Goal: Transaction & Acquisition: Purchase product/service

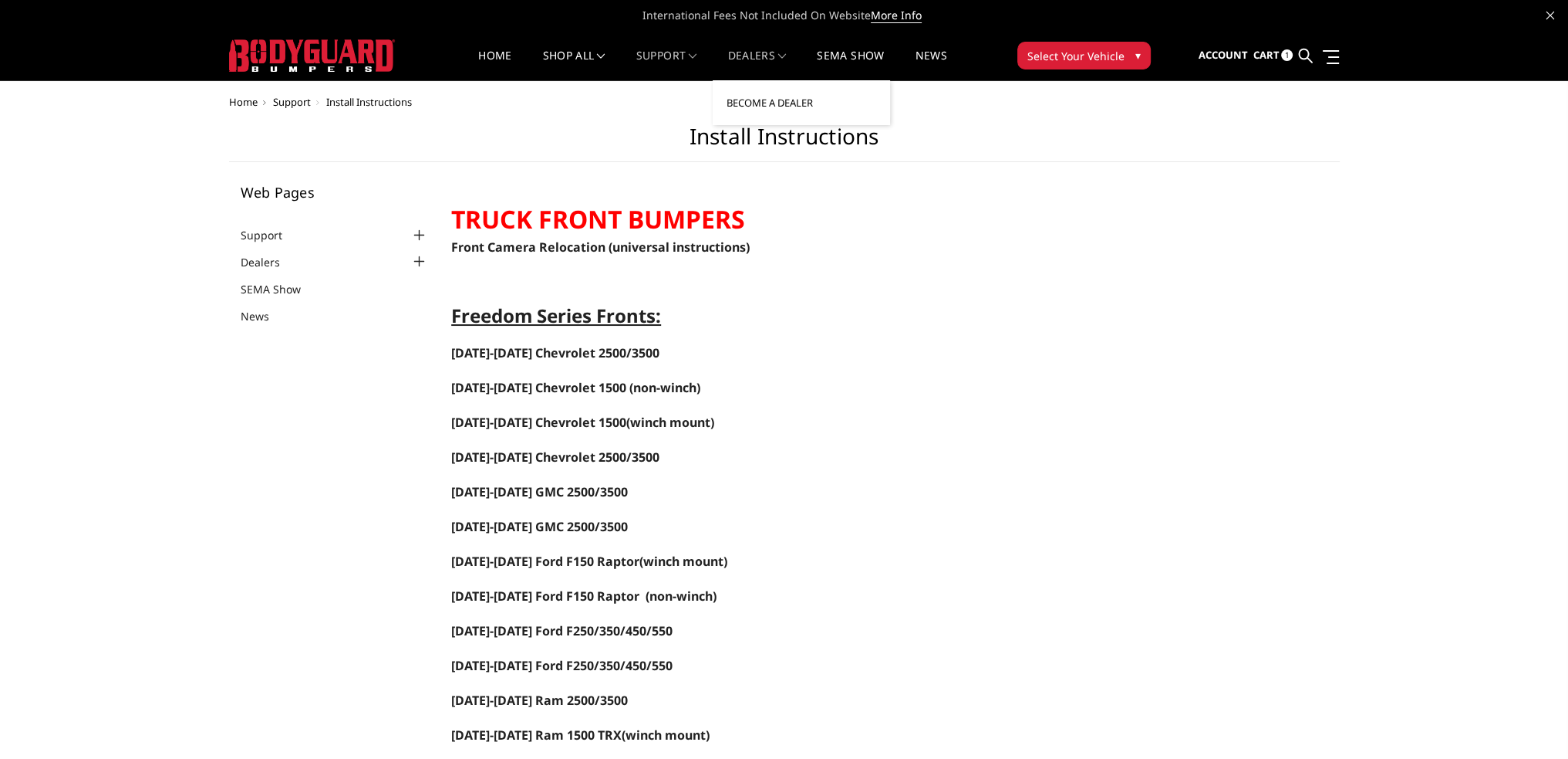
click at [773, 107] on link "Become a Dealer" at bounding box center [800, 102] width 165 height 29
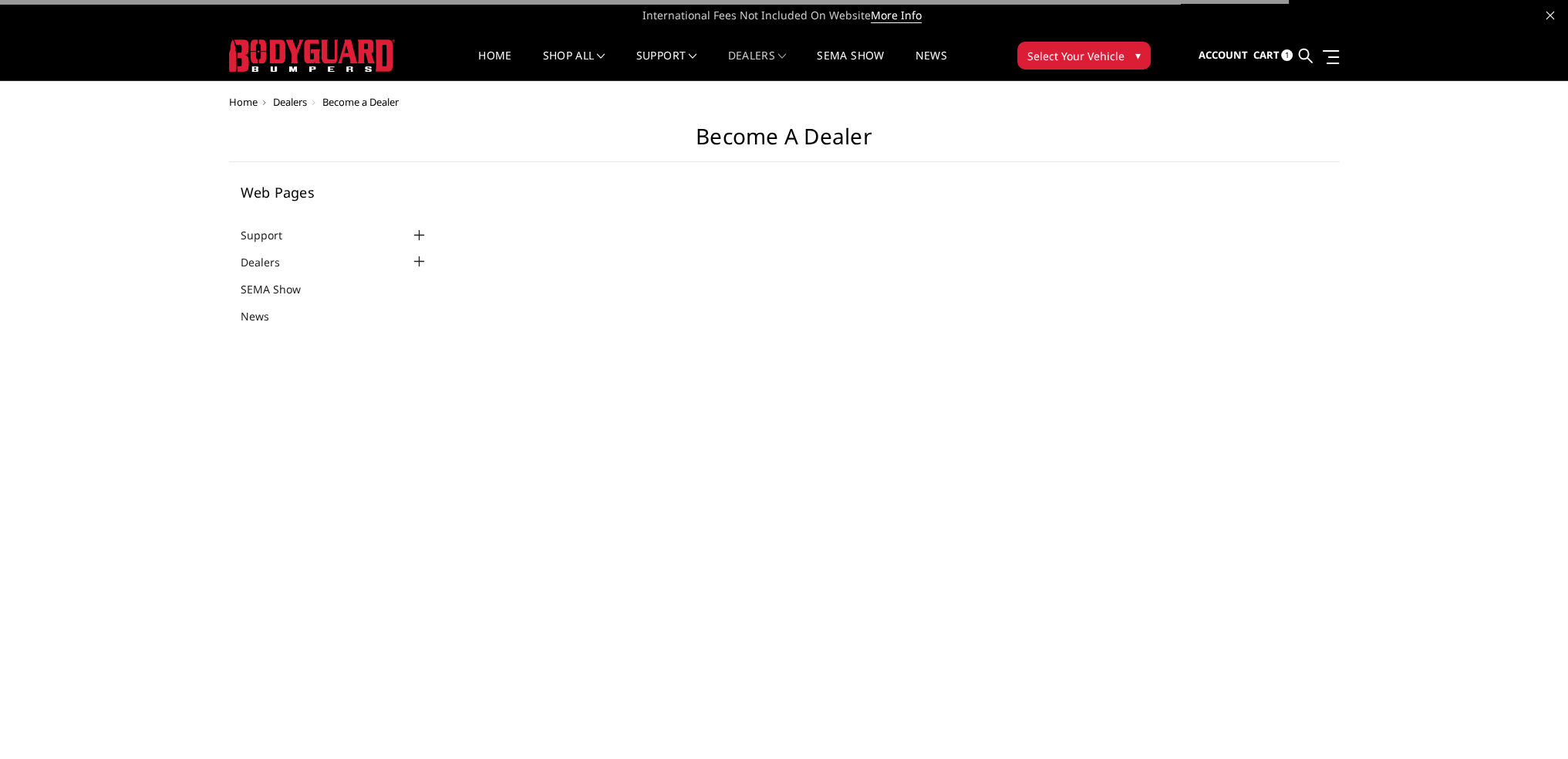
select select "US"
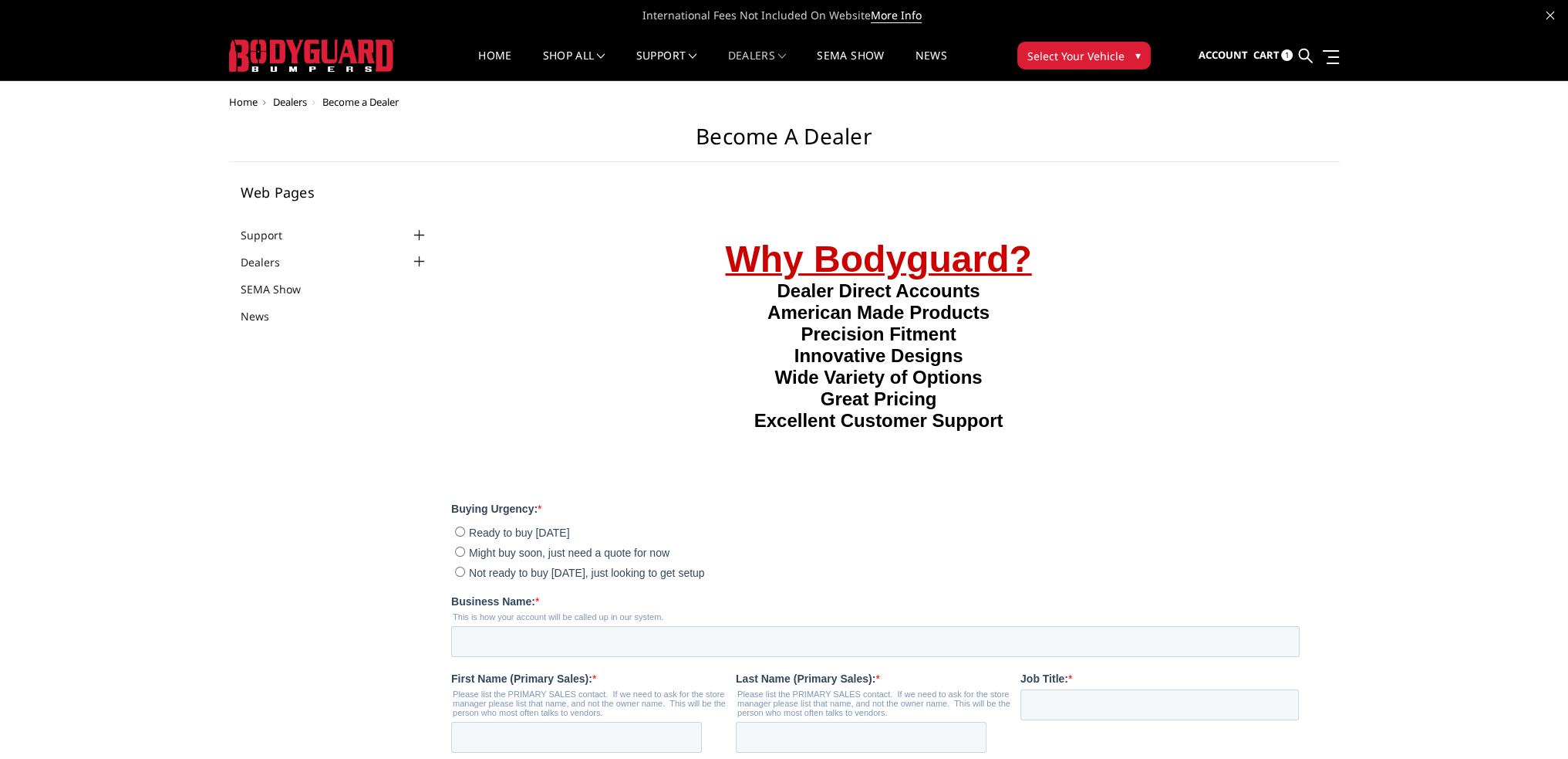
click at [1288, 54] on span "1" at bounding box center [1288, 55] width 12 height 12
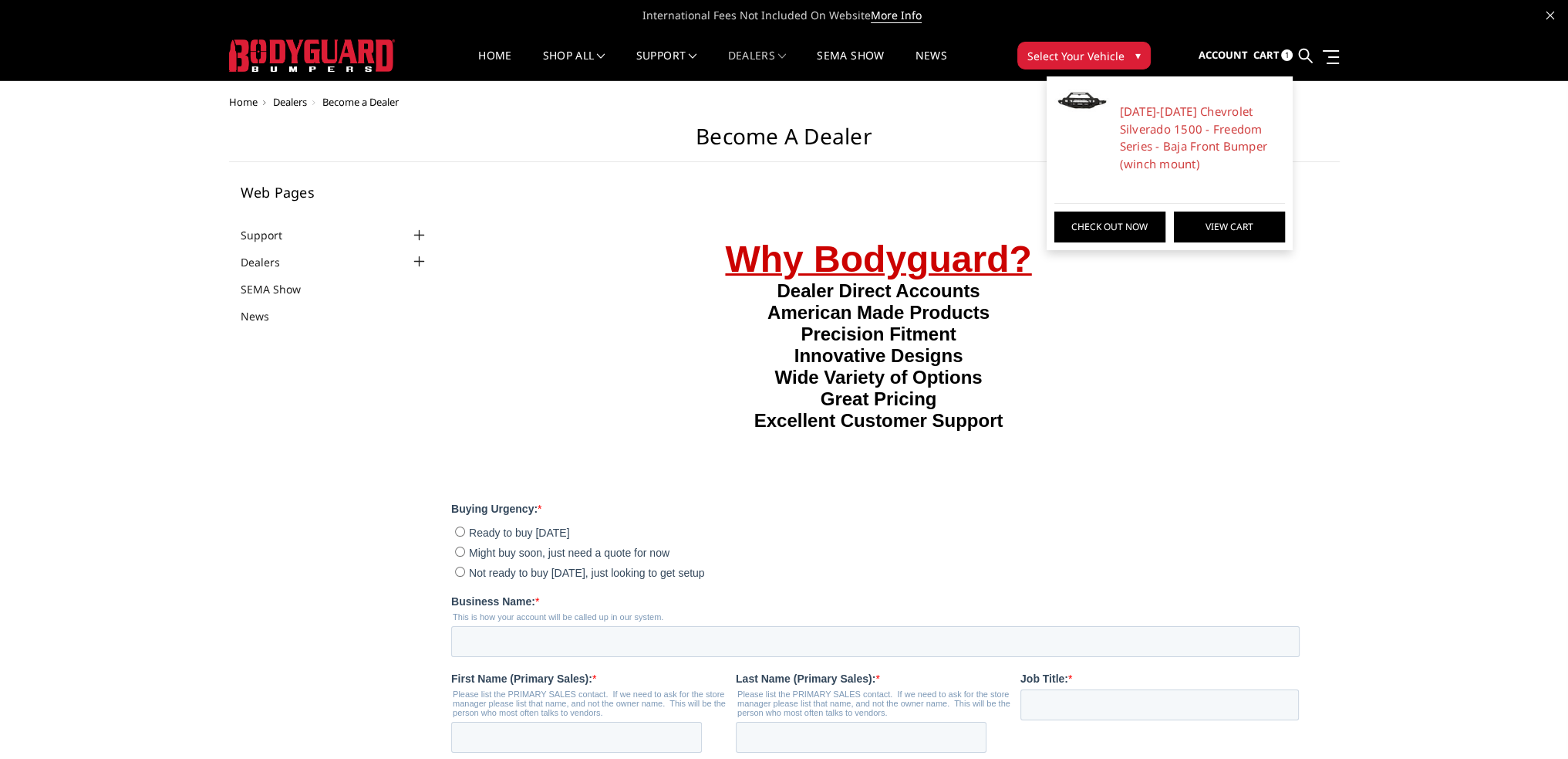
click at [1207, 223] on link "View Cart" at bounding box center [1229, 227] width 111 height 31
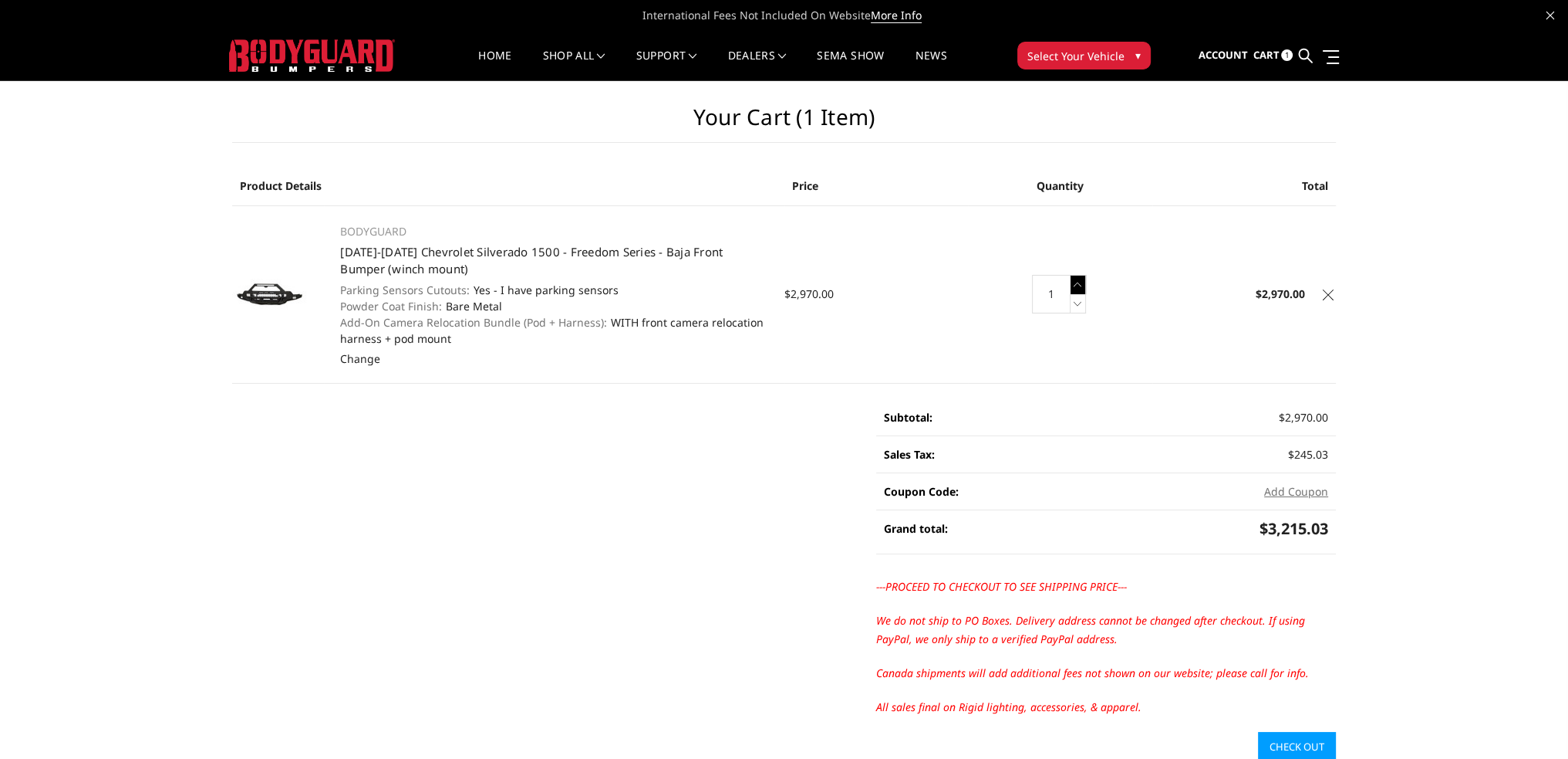
click at [1080, 284] on icon at bounding box center [1078, 284] width 15 height 19
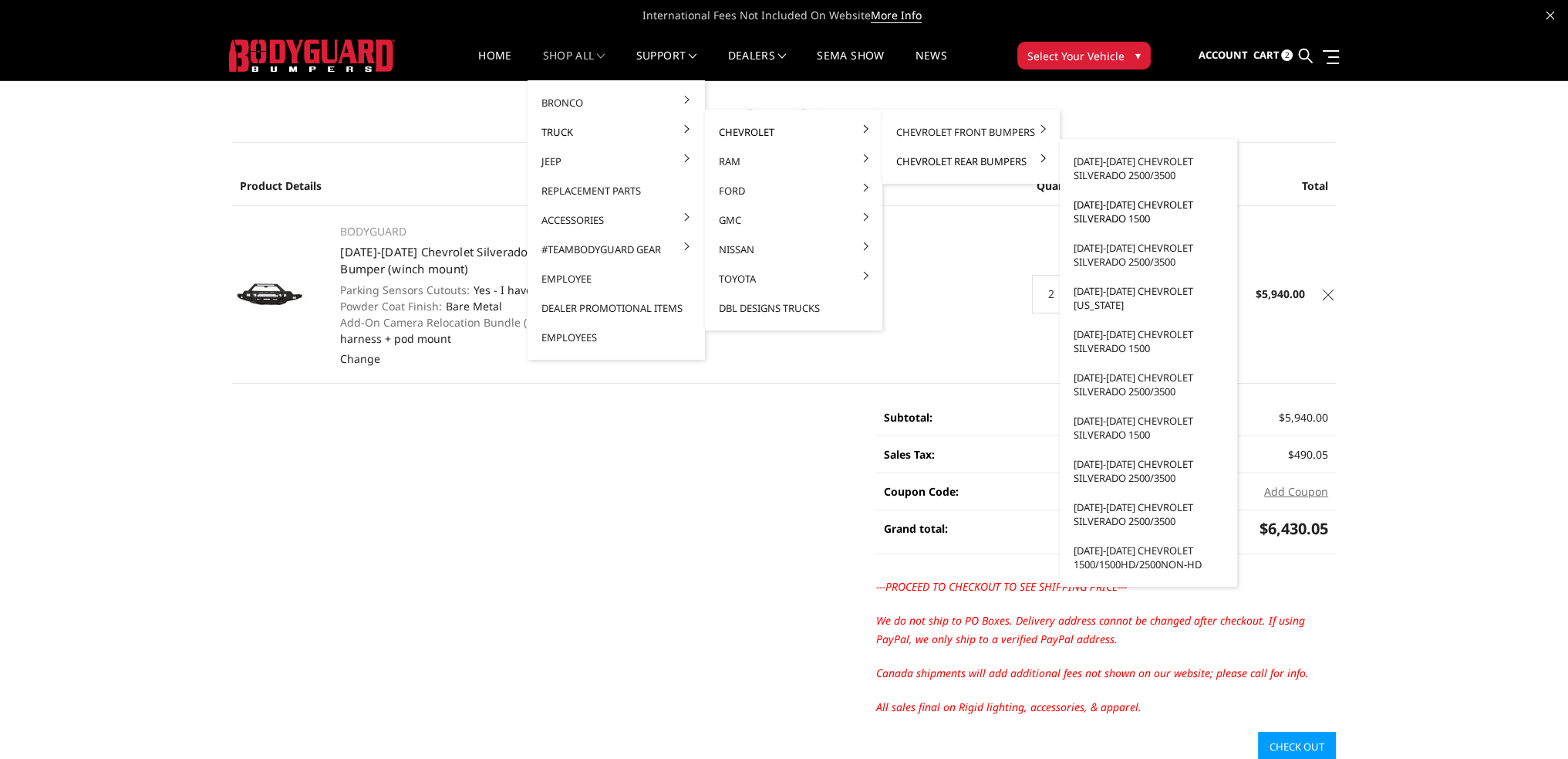
click at [1112, 208] on link "[DATE]-[DATE] Chevrolet Silverado 1500" at bounding box center [1148, 211] width 165 height 43
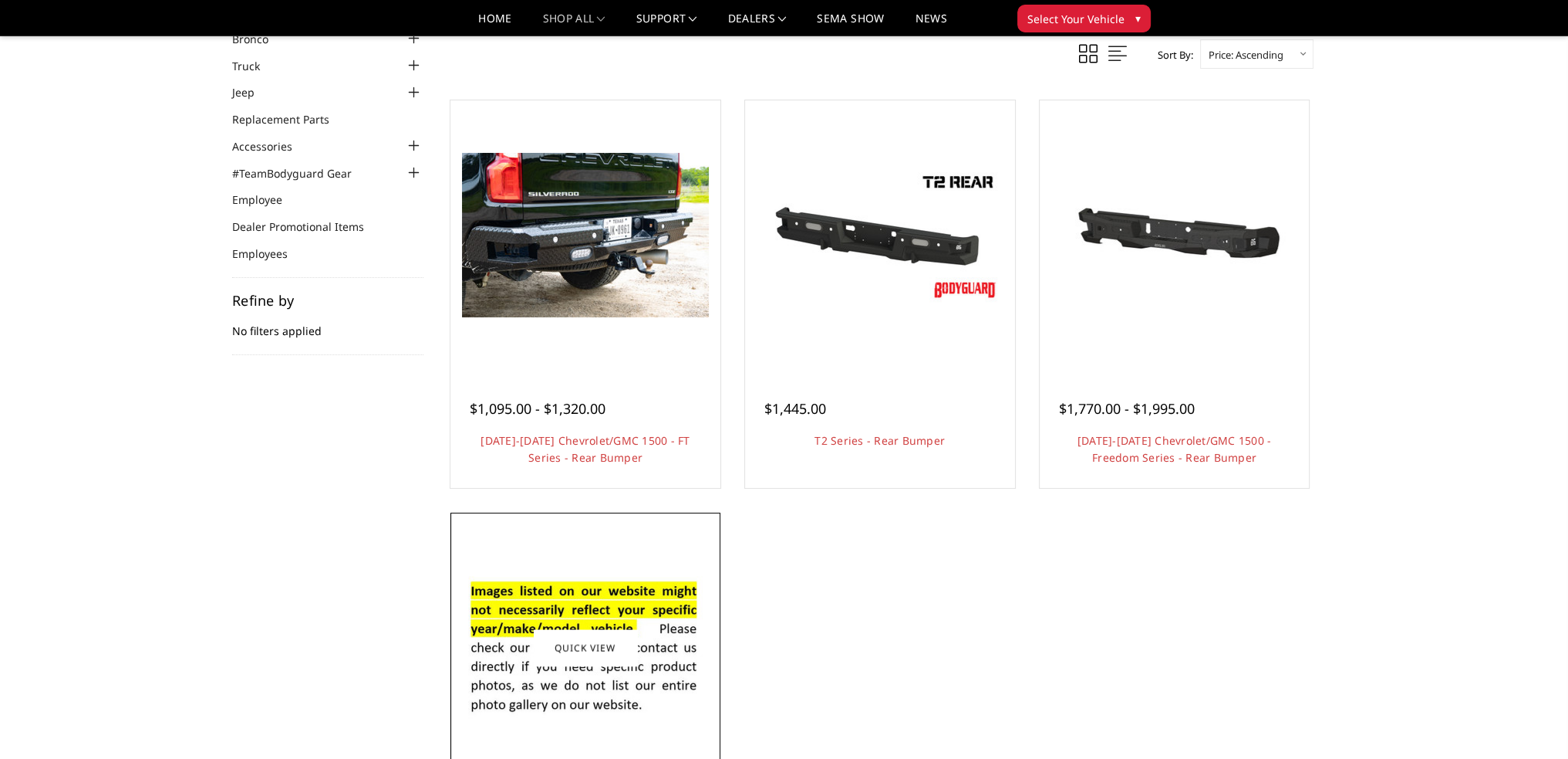
scroll to position [232, 0]
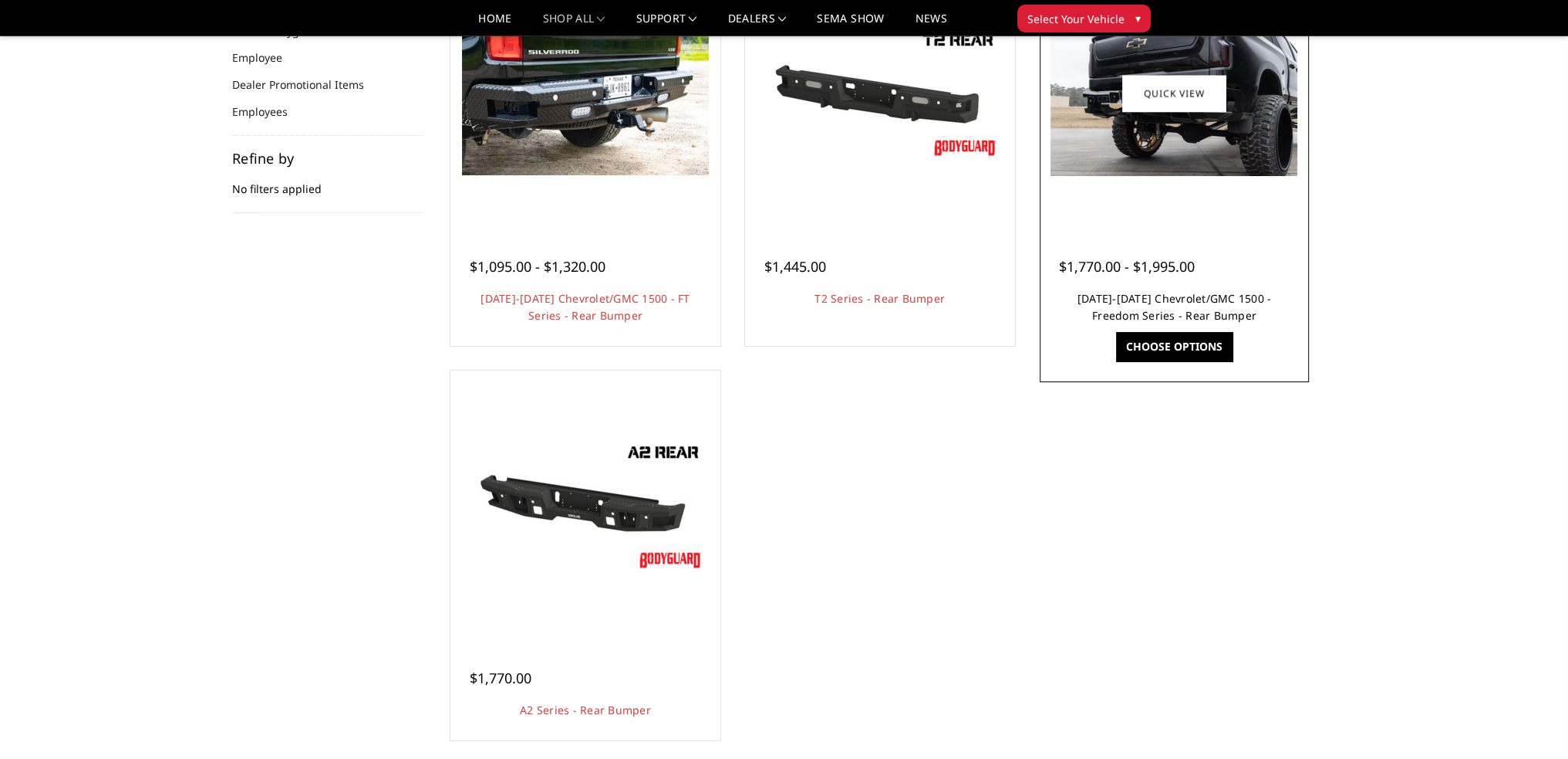
click at [1078, 299] on link "[DATE]-[DATE] Chevrolet/GMC 1500 - Freedom Series - Rear Bumper" at bounding box center [1175, 307] width 195 height 32
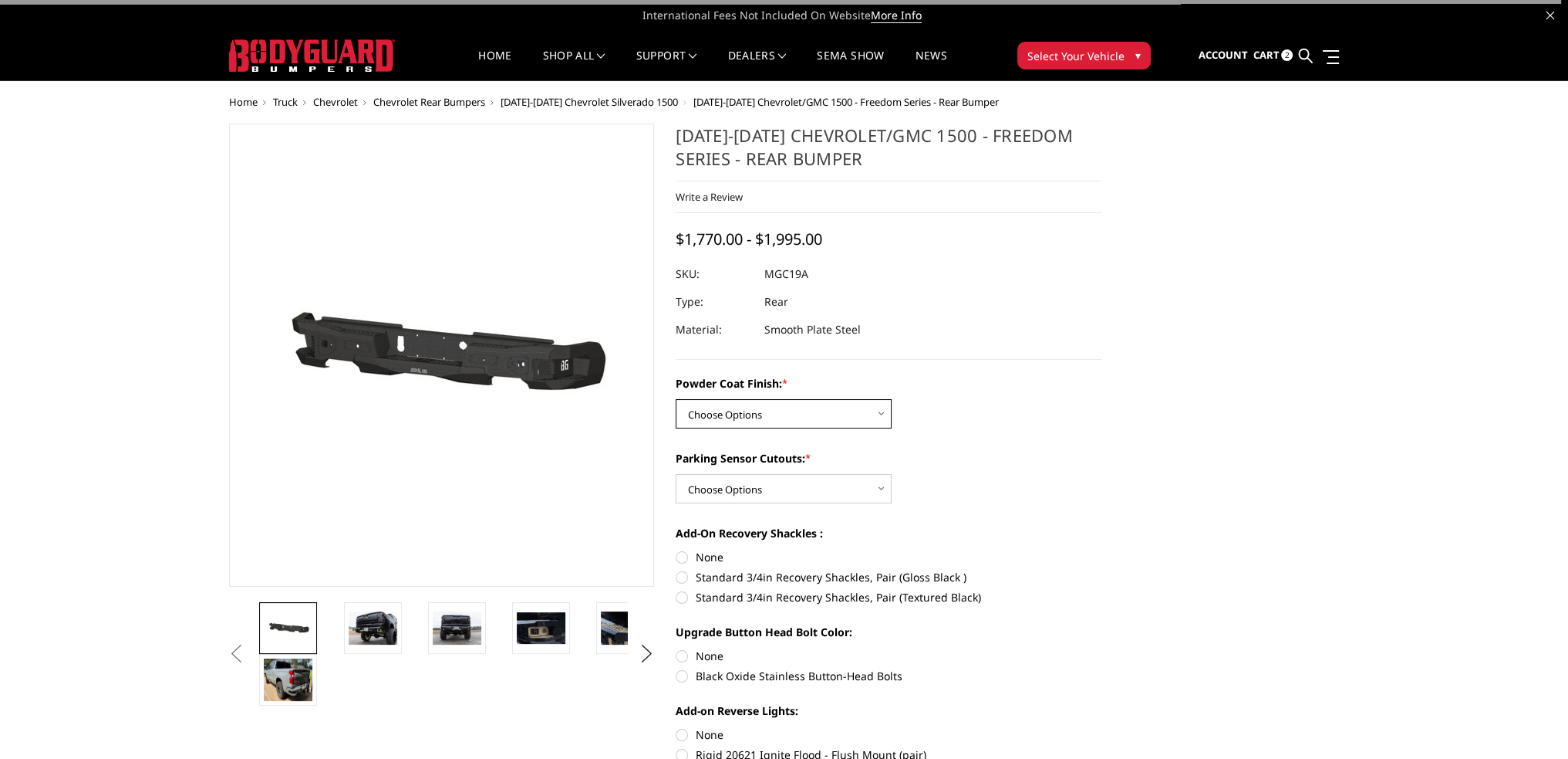
drag, startPoint x: 772, startPoint y: 416, endPoint x: 772, endPoint y: 425, distance: 9.0
click at [772, 416] on select "Choose Options Bare Metal Textured Black Powder Coat" at bounding box center [784, 413] width 216 height 29
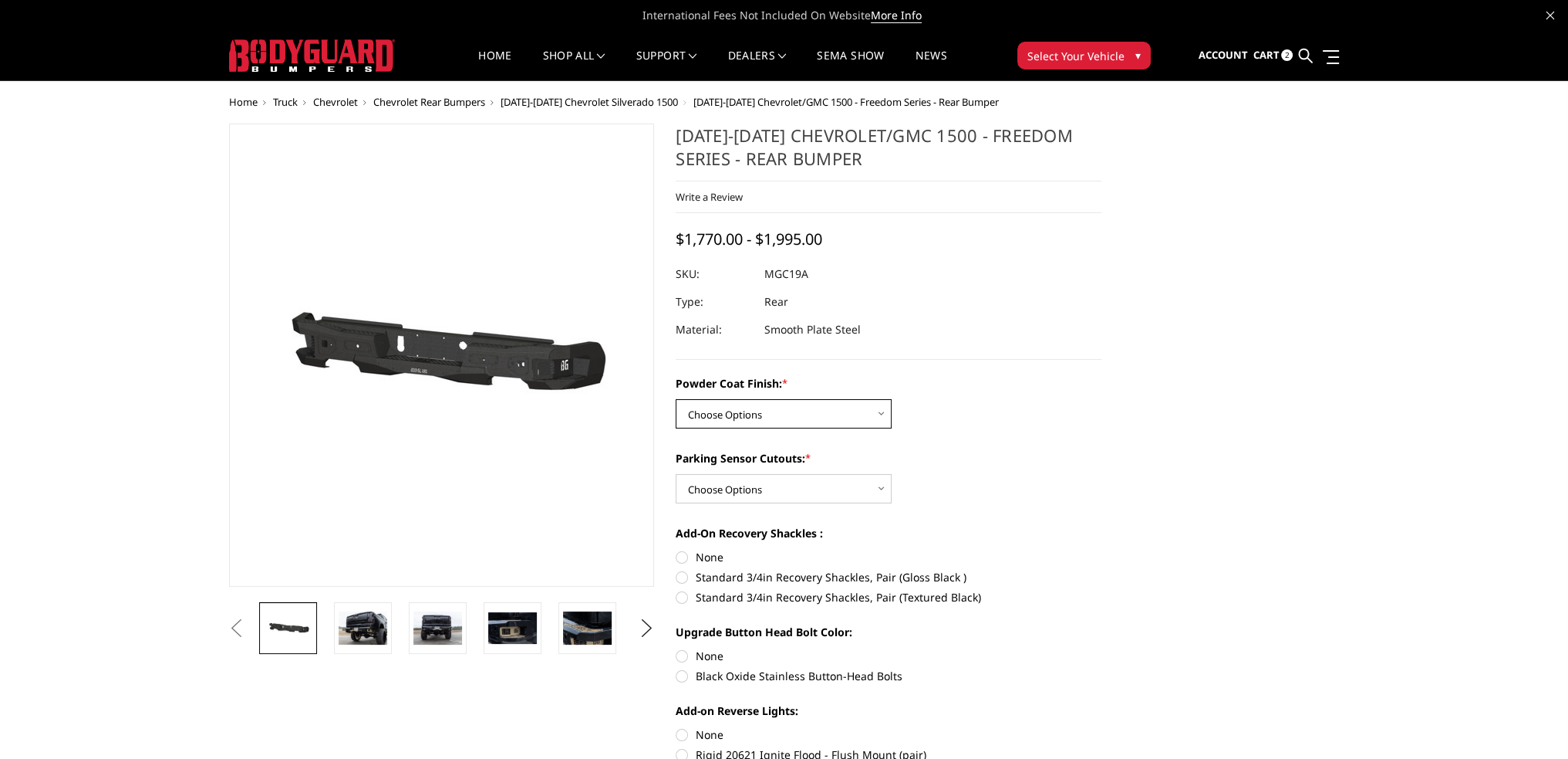
select select "4443"
click at [676, 399] on select "Choose Options Bare Metal Textured Black Powder Coat" at bounding box center [784, 413] width 216 height 29
click at [759, 493] on select "Choose Options Yes - With Parking Sensor Cutouts No - Without Parking Sensor Cu…" at bounding box center [784, 487] width 216 height 29
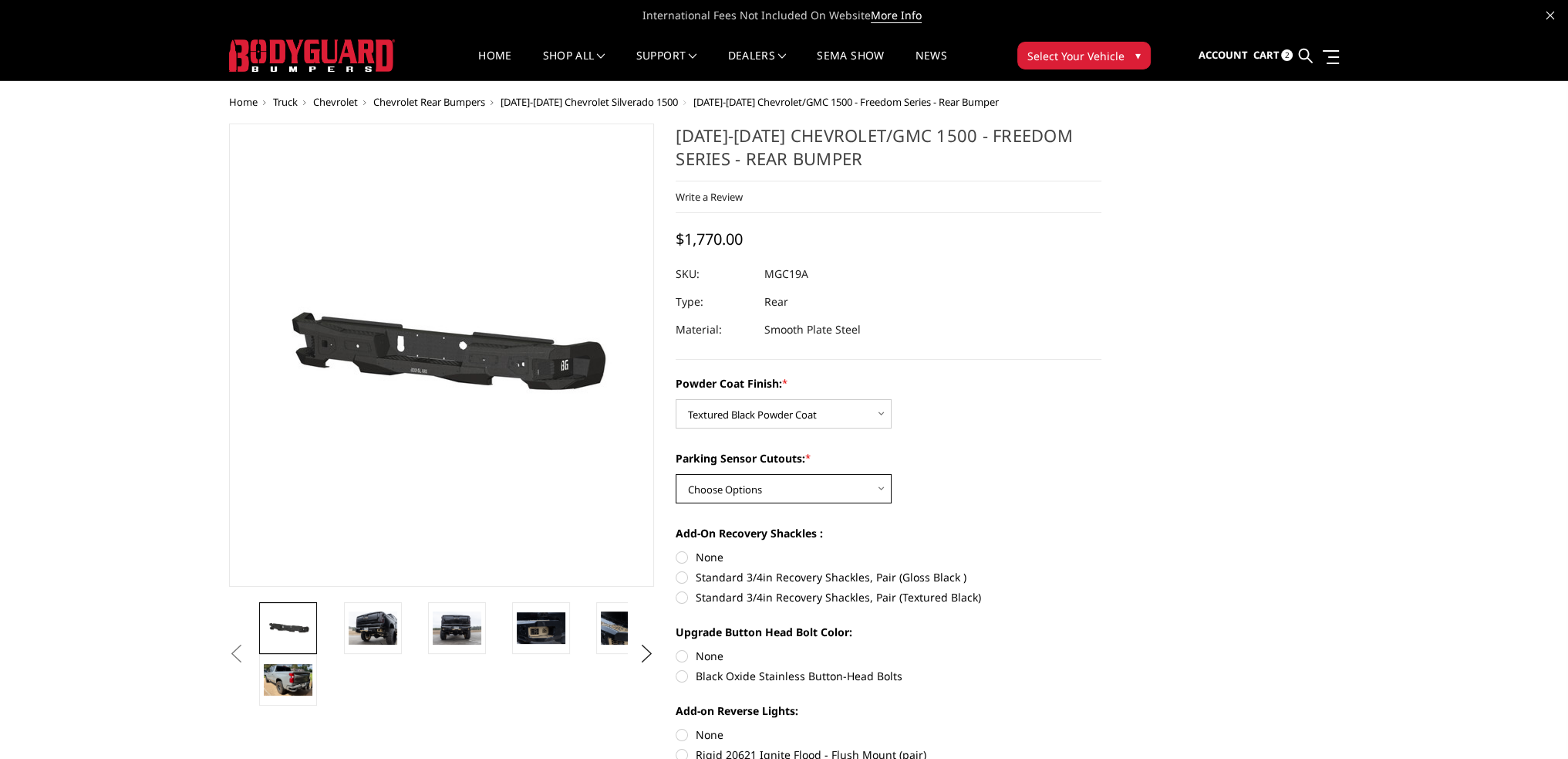
select select "4444"
click at [676, 473] on select "Choose Options Yes - With Parking Sensor Cutouts No - Without Parking Sensor Cu…" at bounding box center [784, 487] width 216 height 29
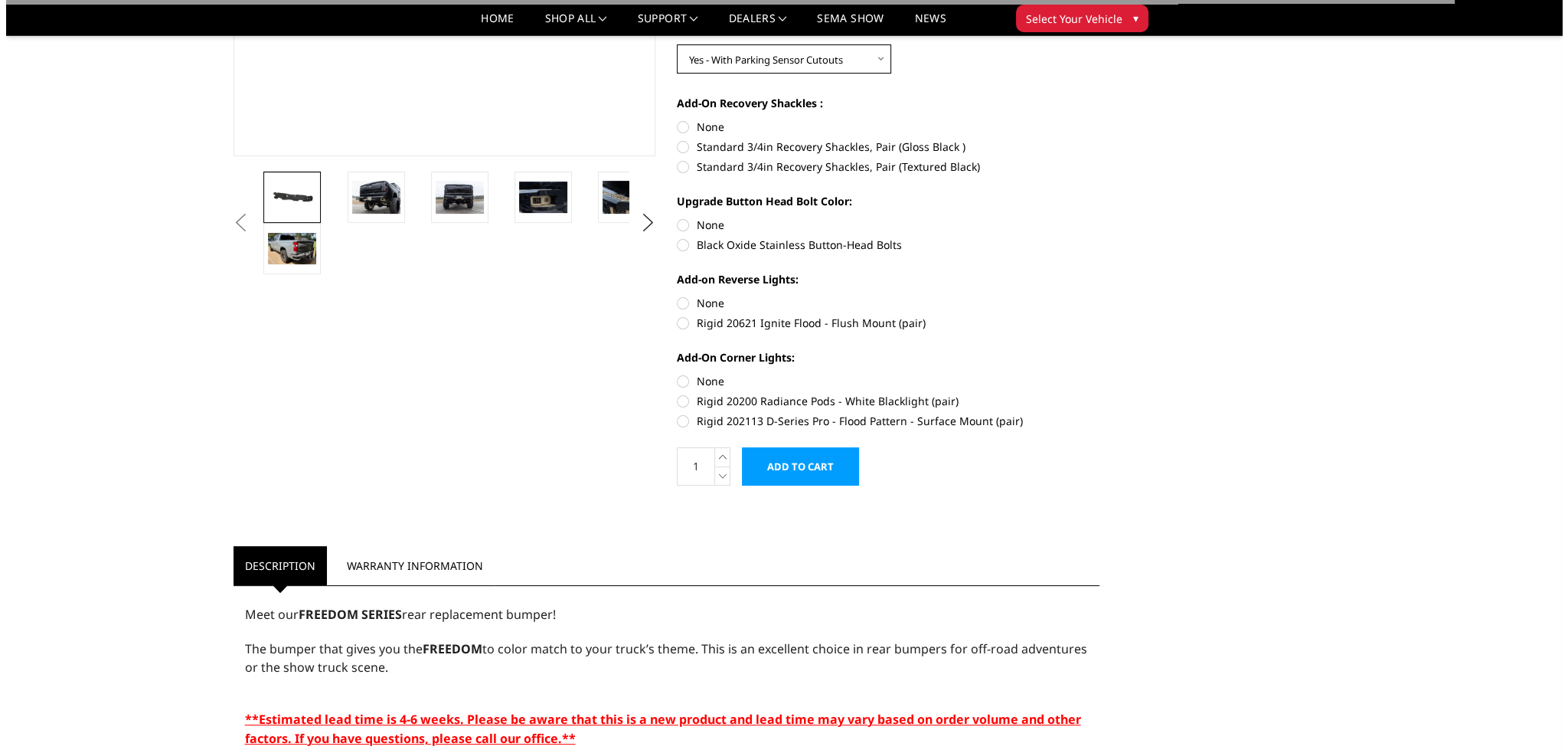
scroll to position [382, 0]
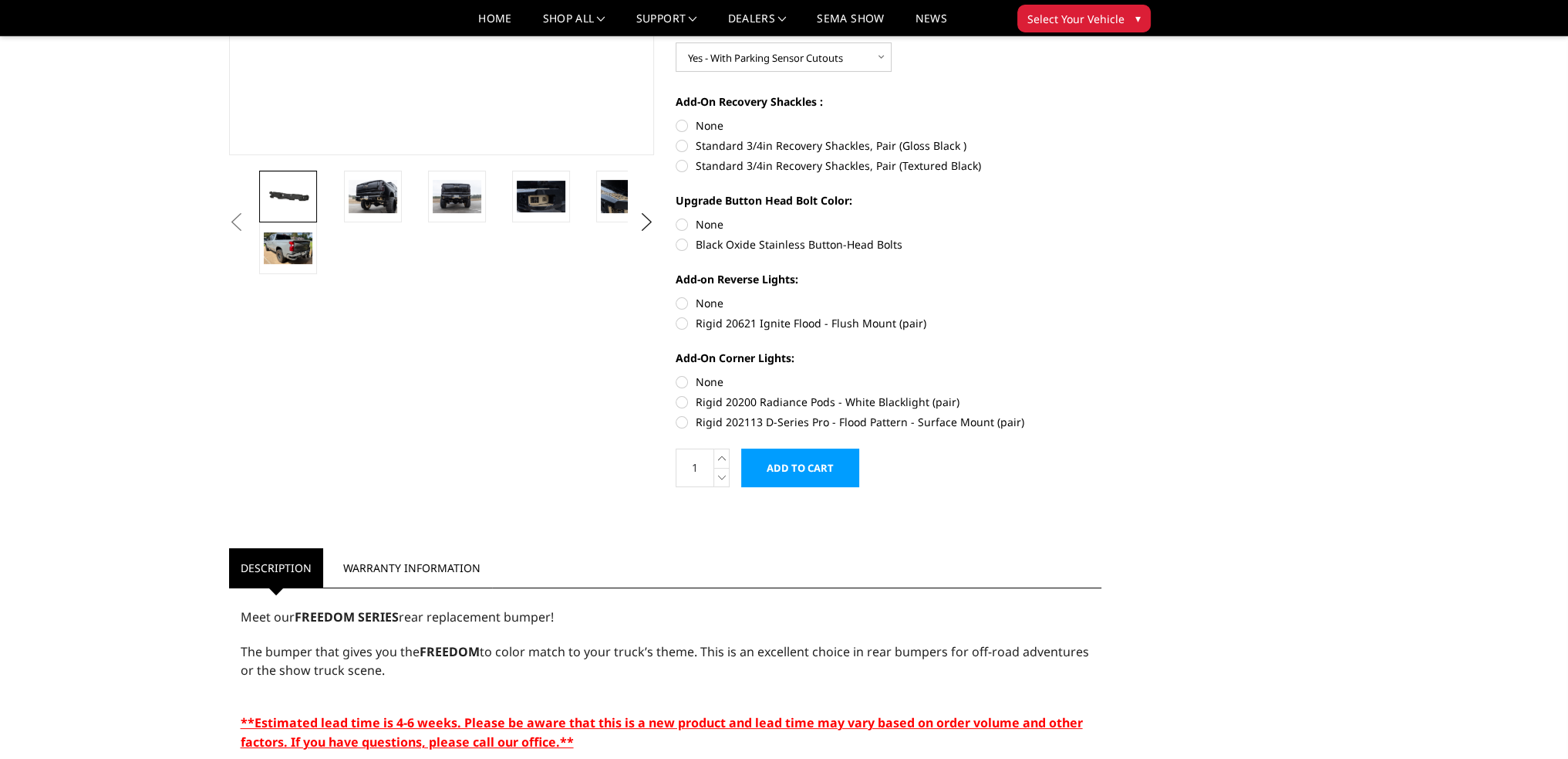
click at [784, 471] on input "Add to Cart" at bounding box center [800, 467] width 118 height 39
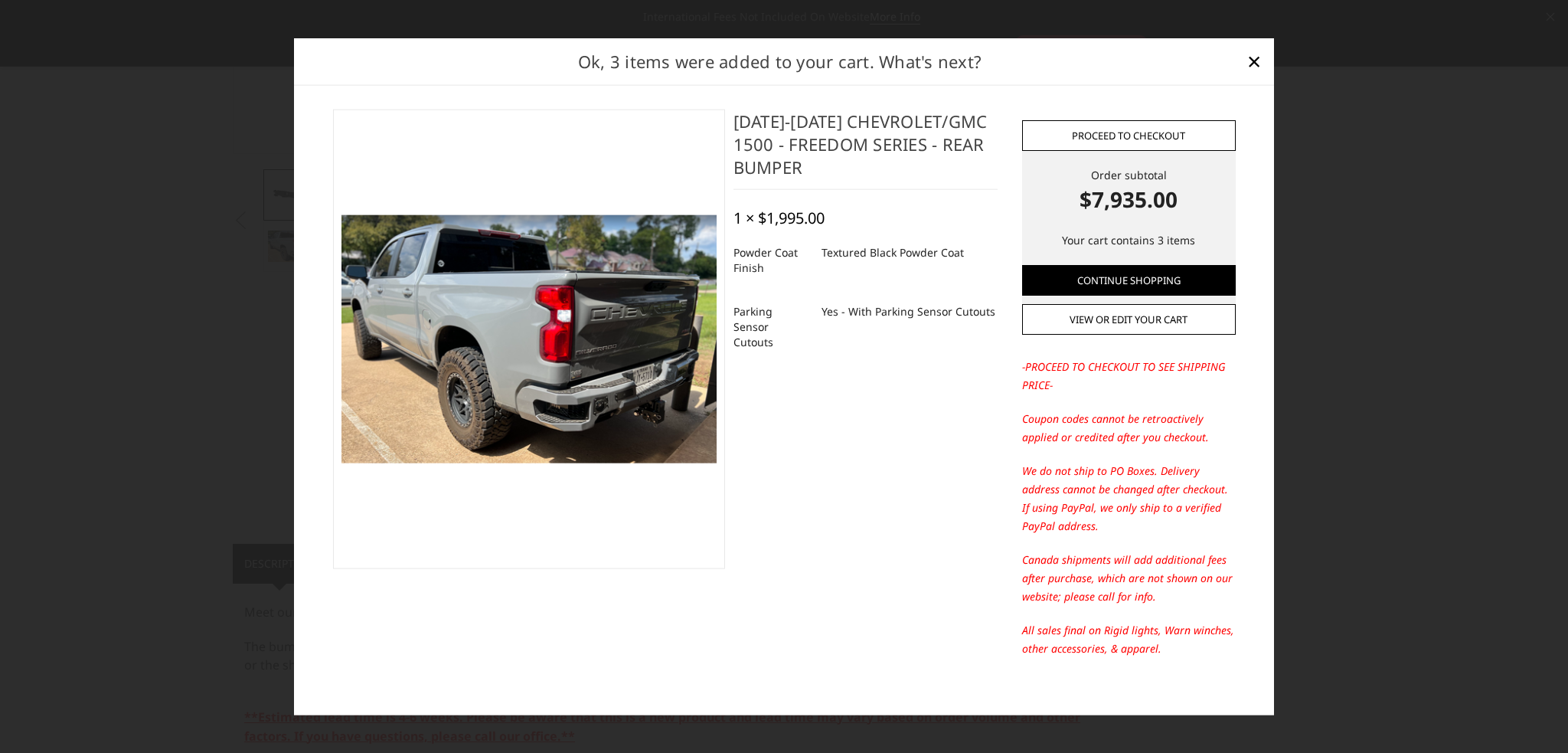
click at [1145, 127] on link "Proceed to checkout" at bounding box center [1129, 135] width 214 height 31
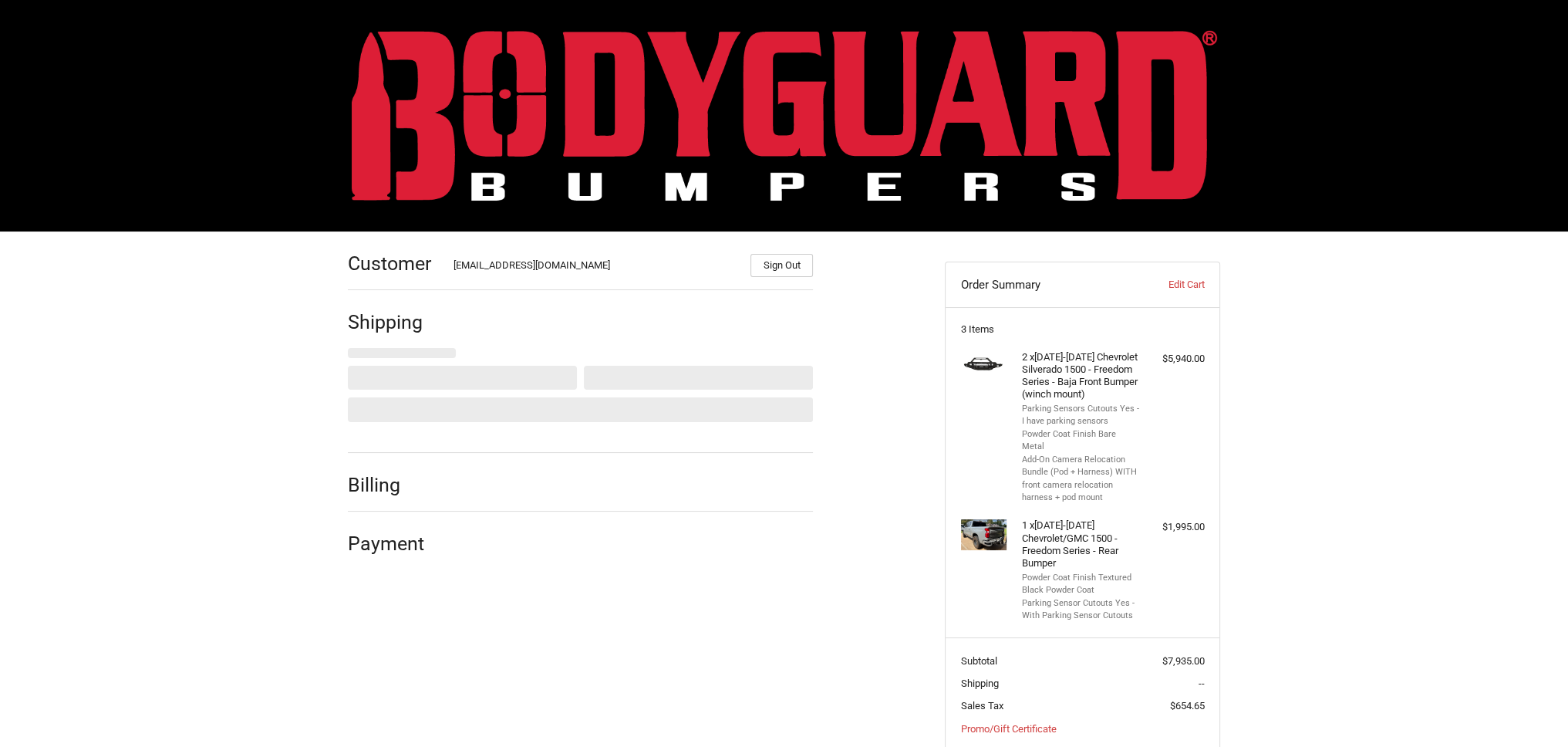
select select "US"
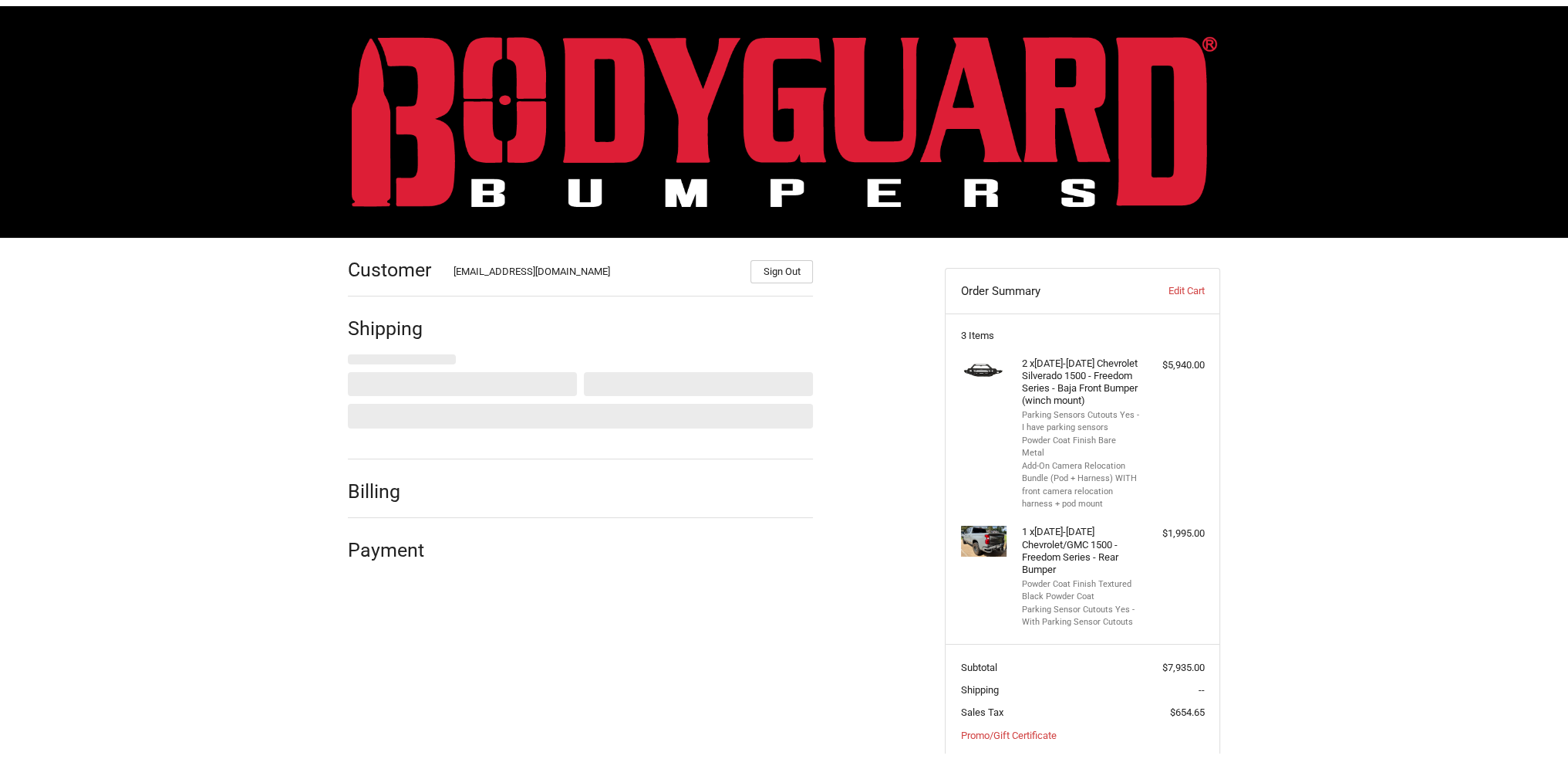
scroll to position [80, 0]
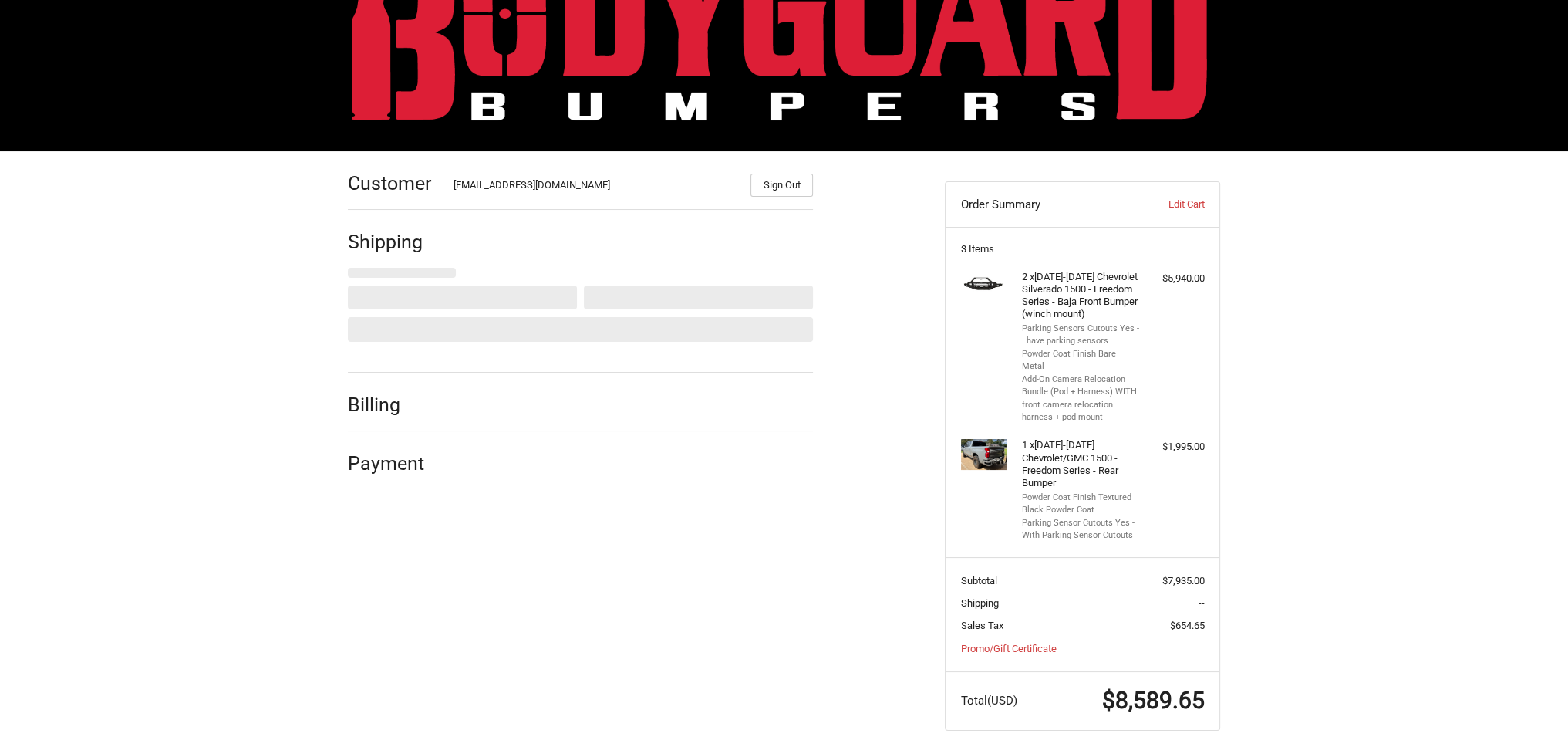
select select "[GEOGRAPHIC_DATA]"
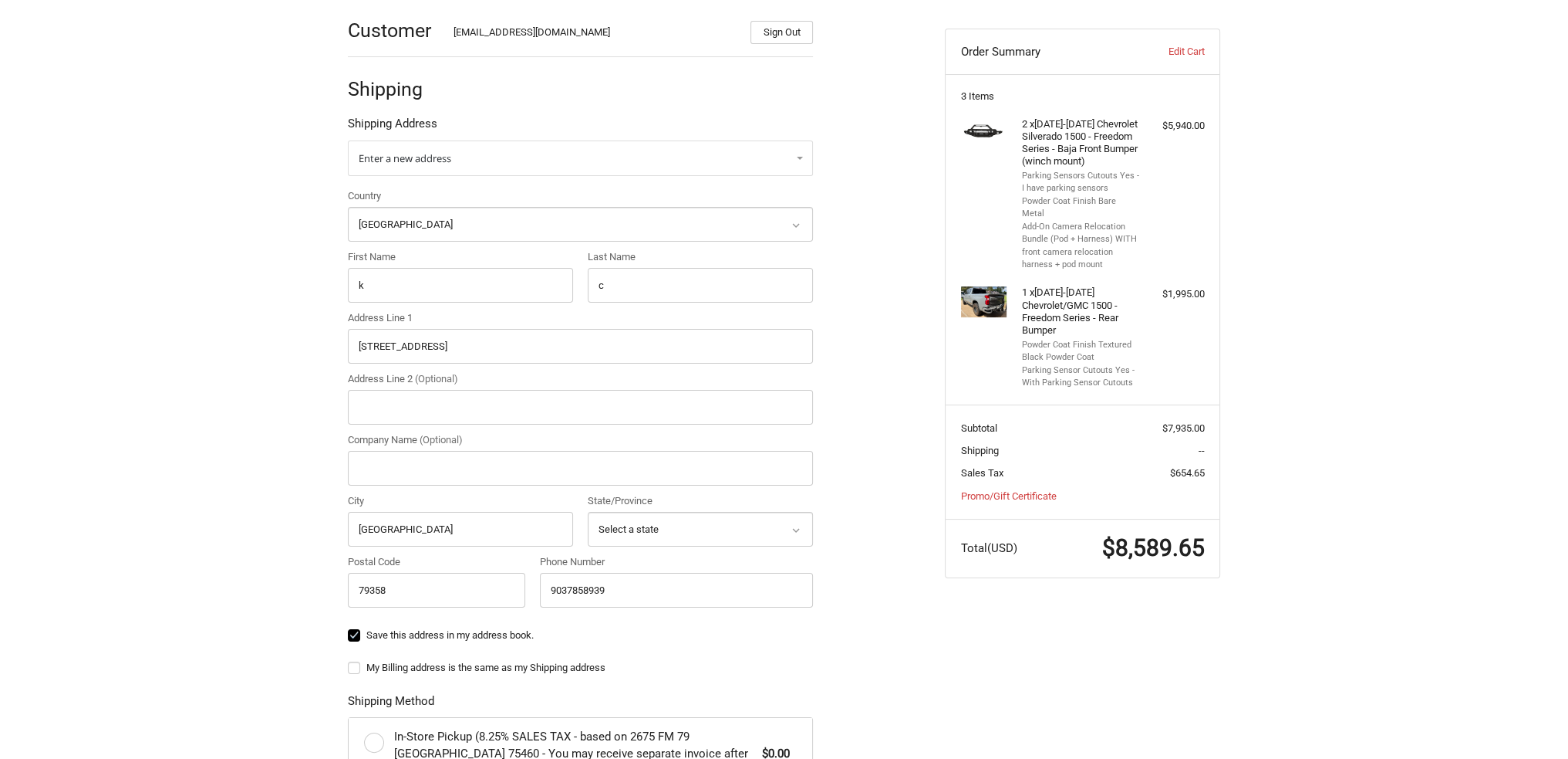
scroll to position [235, 0]
drag, startPoint x: 447, startPoint y: 345, endPoint x: 337, endPoint y: 345, distance: 110.0
click at [337, 345] on div "Customer [EMAIL_ADDRESS][DOMAIN_NAME] Sign Out Shipping Shipping Address Enter …" at bounding box center [635, 548] width 597 height 1103
type input "[STREET_ADDRESS]"
drag, startPoint x: 435, startPoint y: 524, endPoint x: 337, endPoint y: 515, distance: 98.4
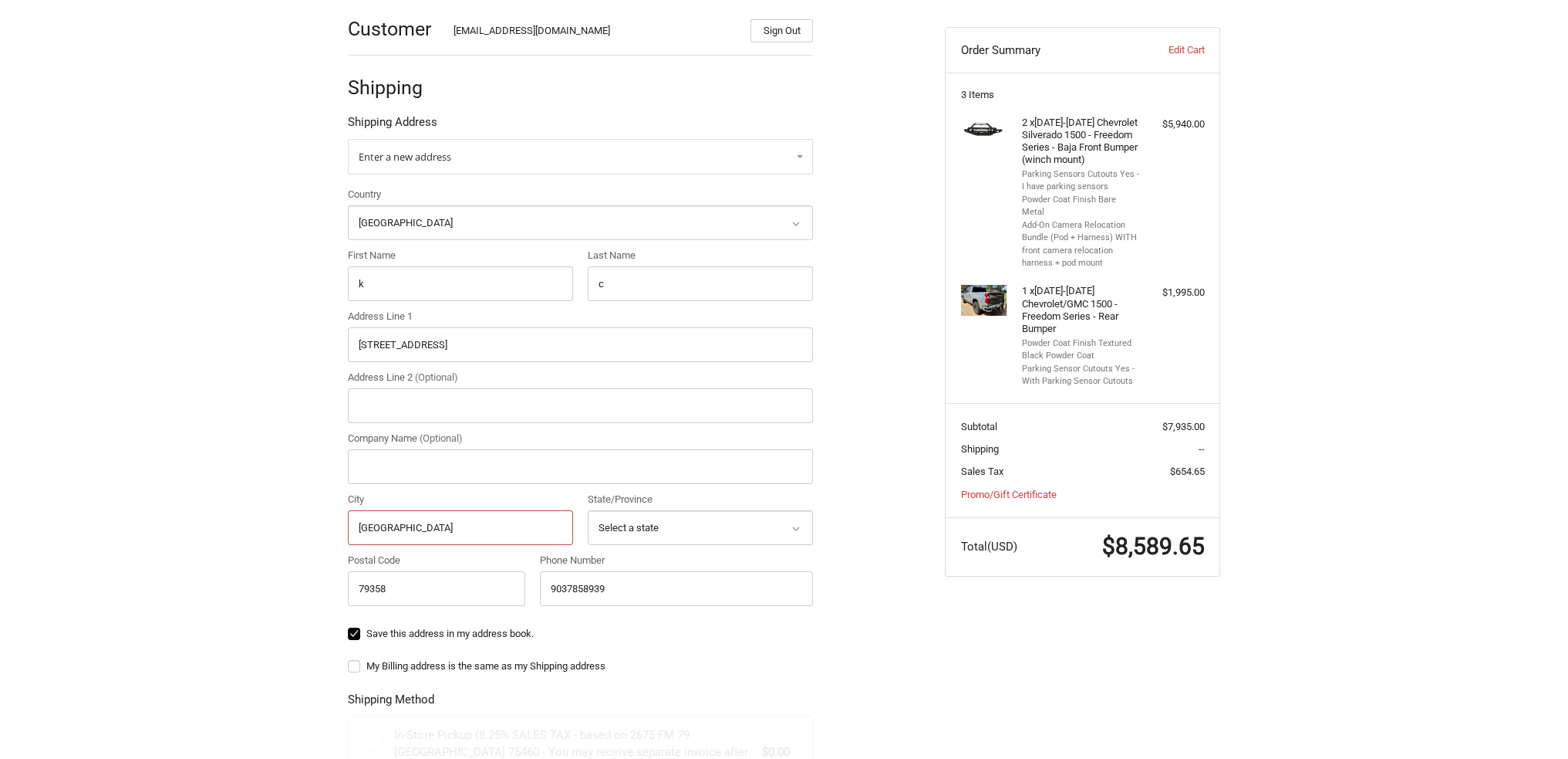
click at [337, 515] on div "Customer [EMAIL_ADDRESS][DOMAIN_NAME] Sign Out Shipping Shipping Address Enter …" at bounding box center [635, 548] width 597 height 1103
type input "Lakewood"
select select "CO"
drag, startPoint x: 398, startPoint y: 590, endPoint x: 320, endPoint y: 585, distance: 78.2
click at [321, 585] on div "Customer [EMAIL_ADDRESS][DOMAIN_NAME] Sign Out Shipping Shipping Address Enter …" at bounding box center [784, 555] width 925 height 1117
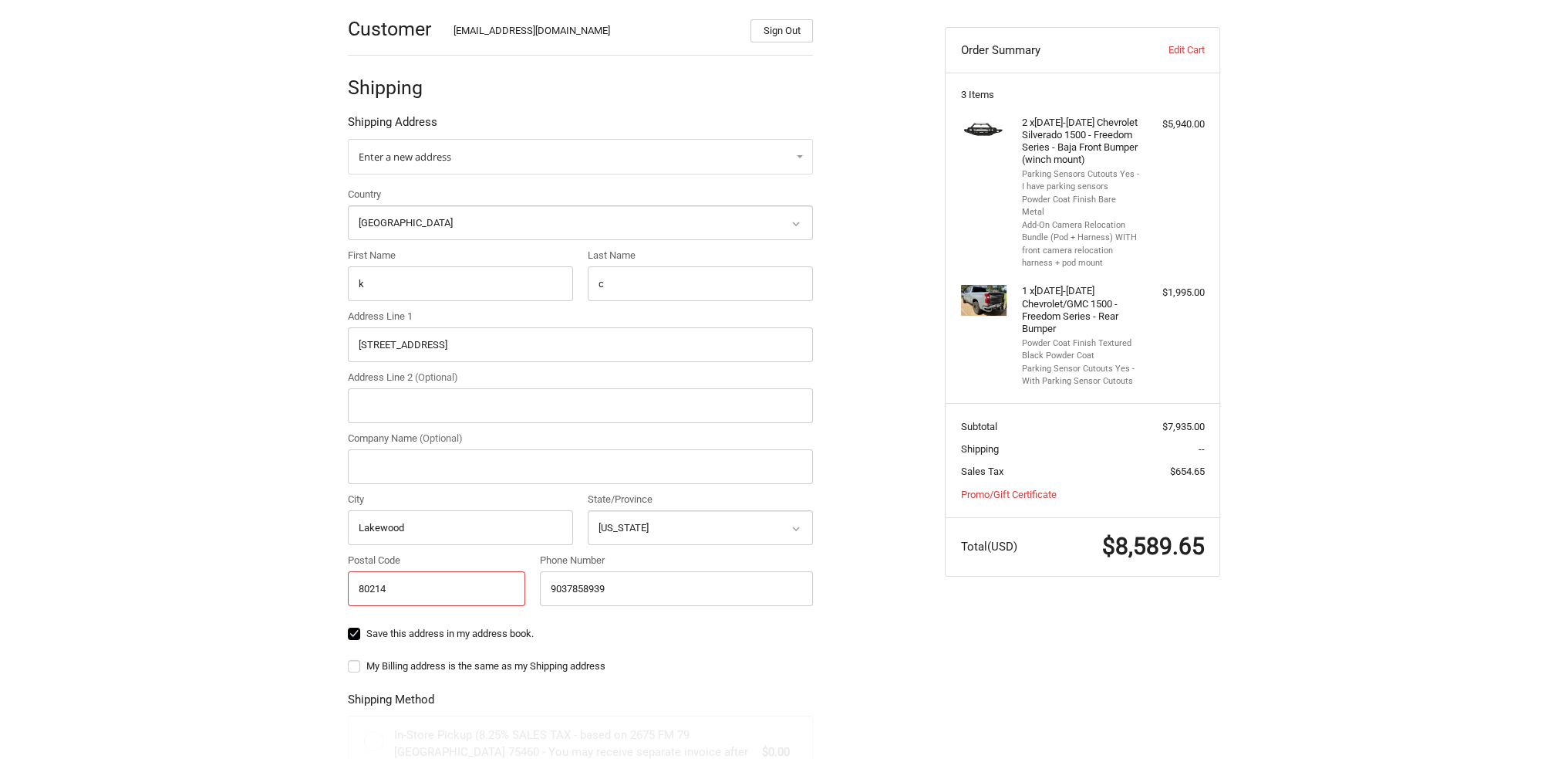
type input "80214"
click at [864, 507] on ol "Customer Kholeton@bodyguardbumpers.com Sign Out Shipping Shipping Address Enter…" at bounding box center [611, 548] width 525 height 1103
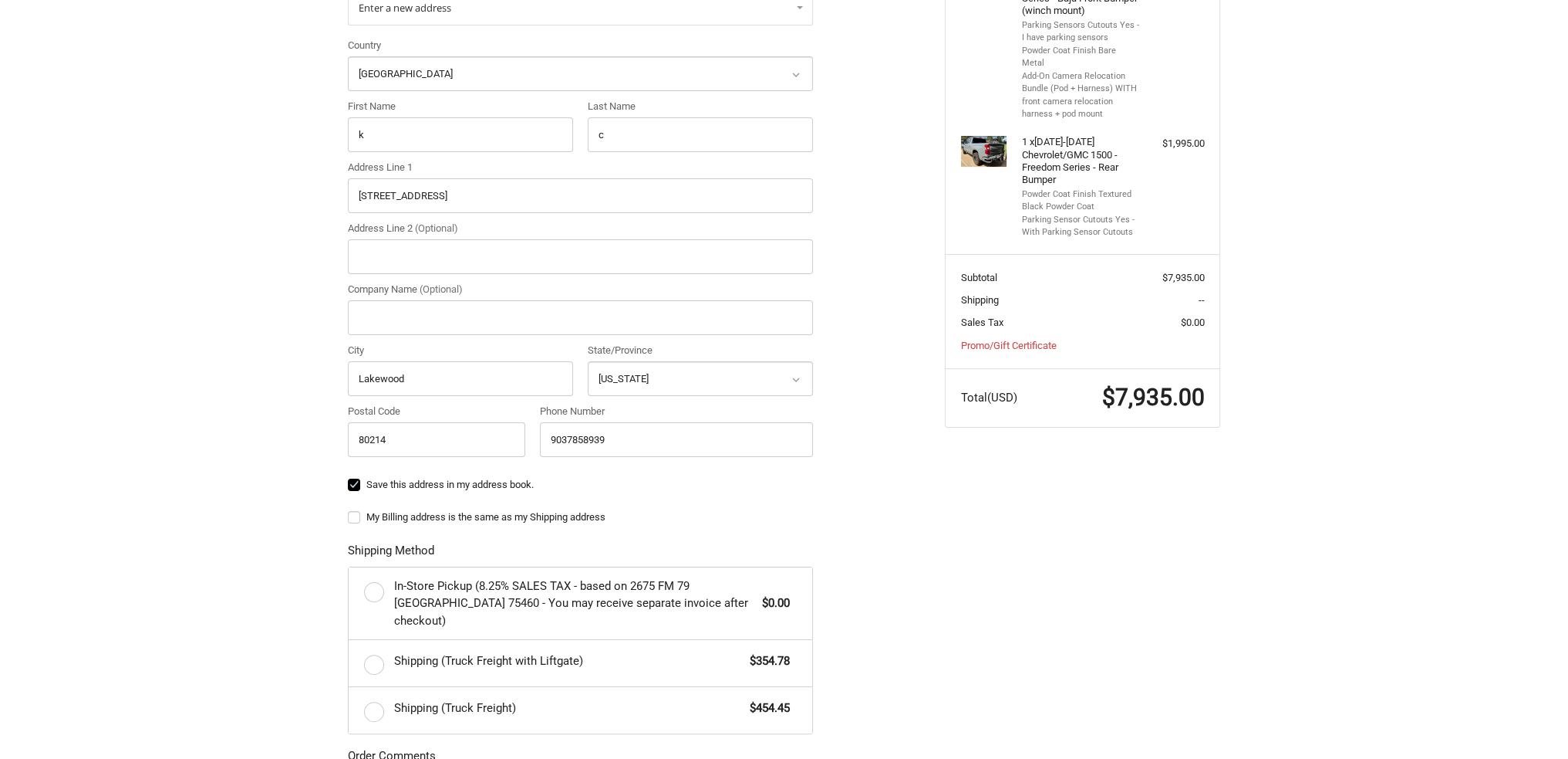
scroll to position [0, 0]
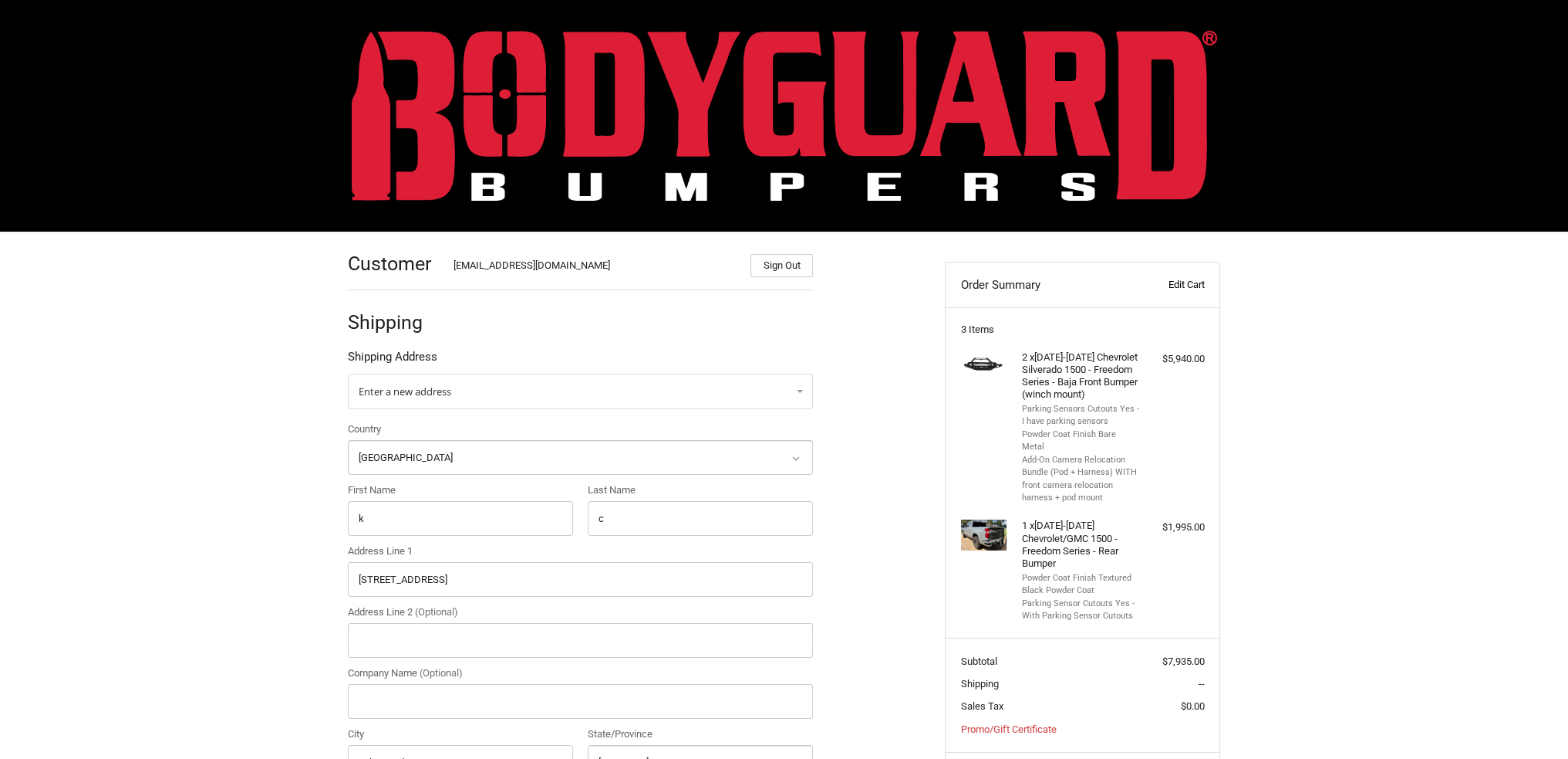
click at [1202, 278] on link "Edit Cart" at bounding box center [1166, 284] width 77 height 15
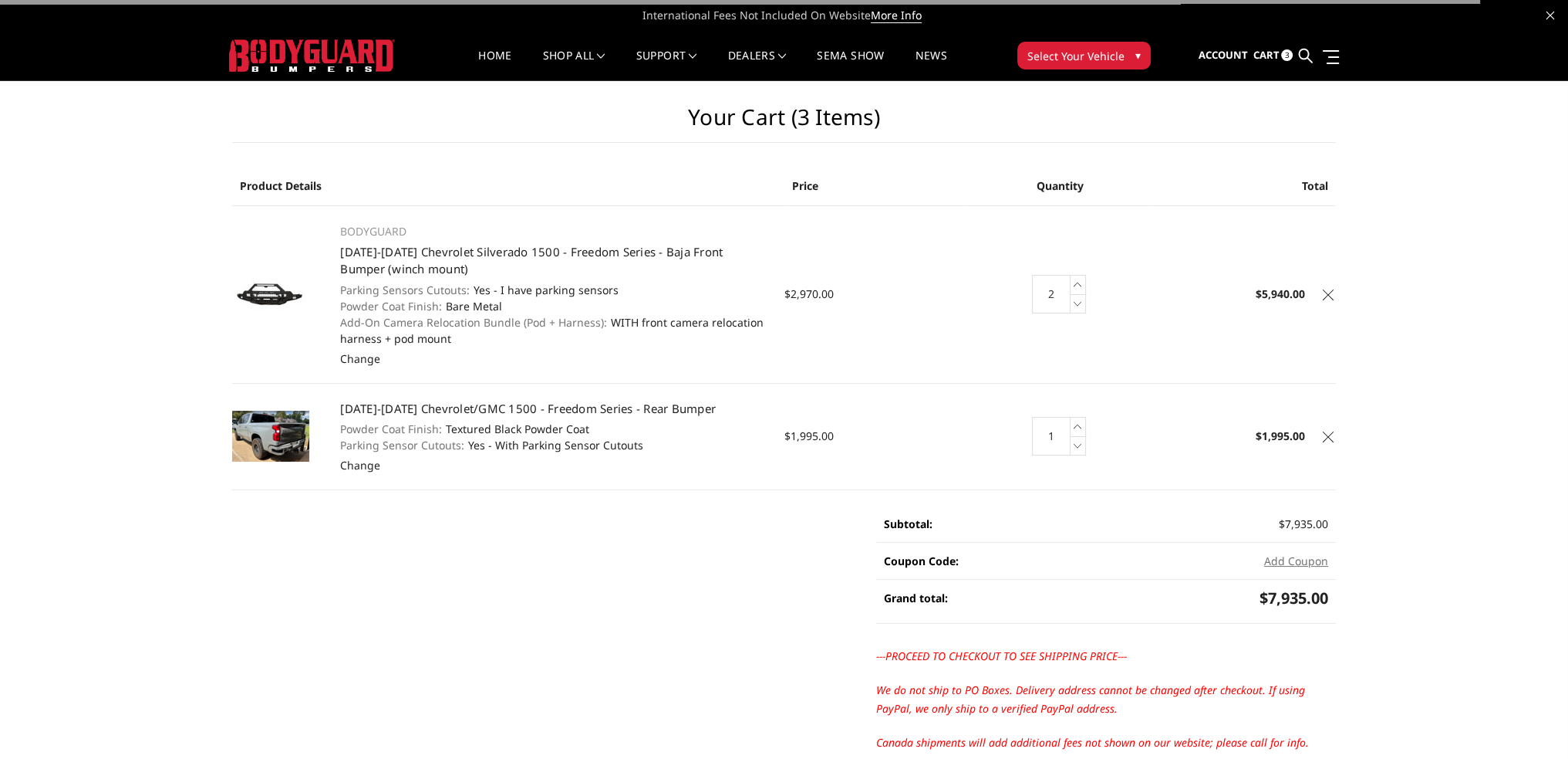
click at [1325, 293] on icon at bounding box center [1327, 295] width 11 height 11
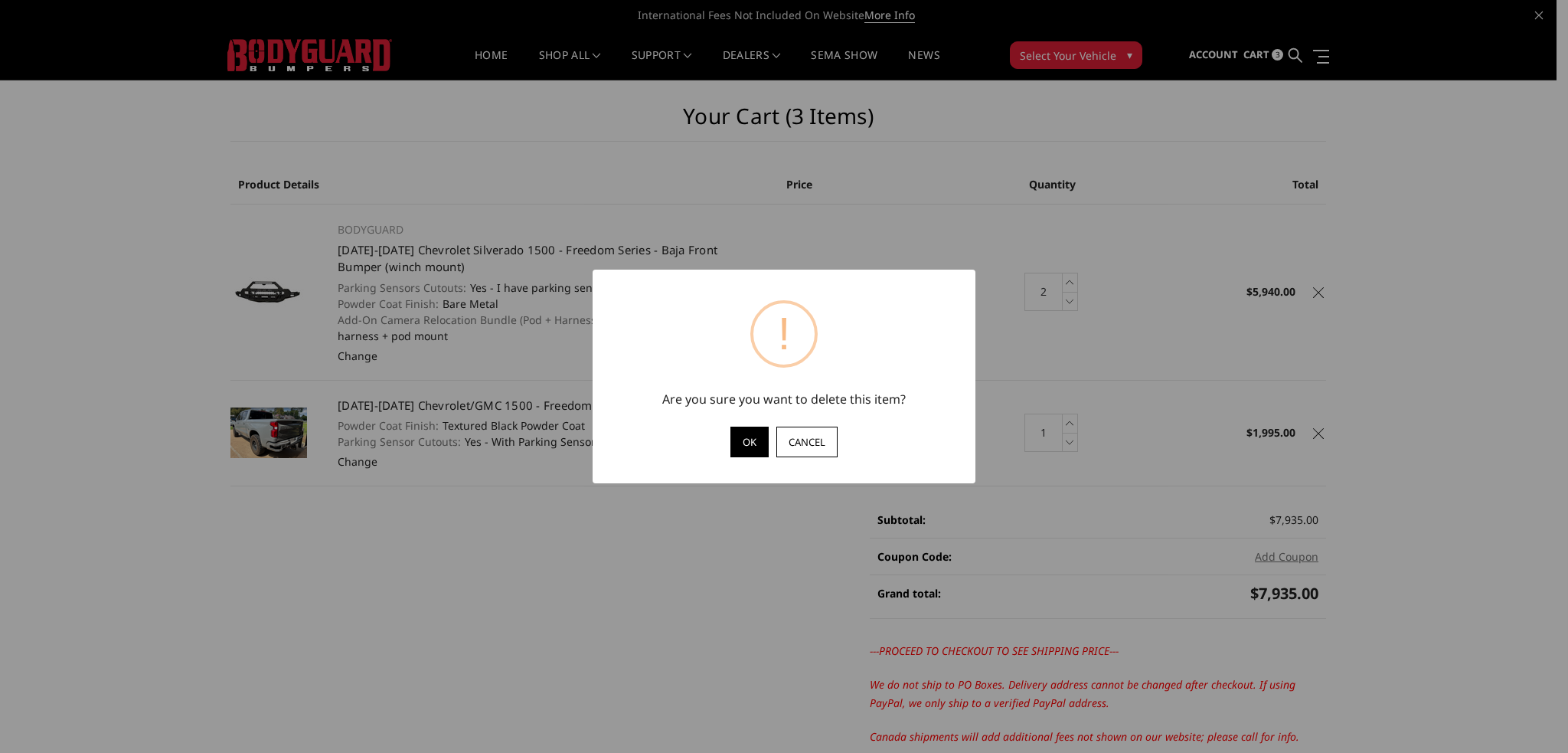
click at [739, 443] on button "OK" at bounding box center [749, 441] width 39 height 31
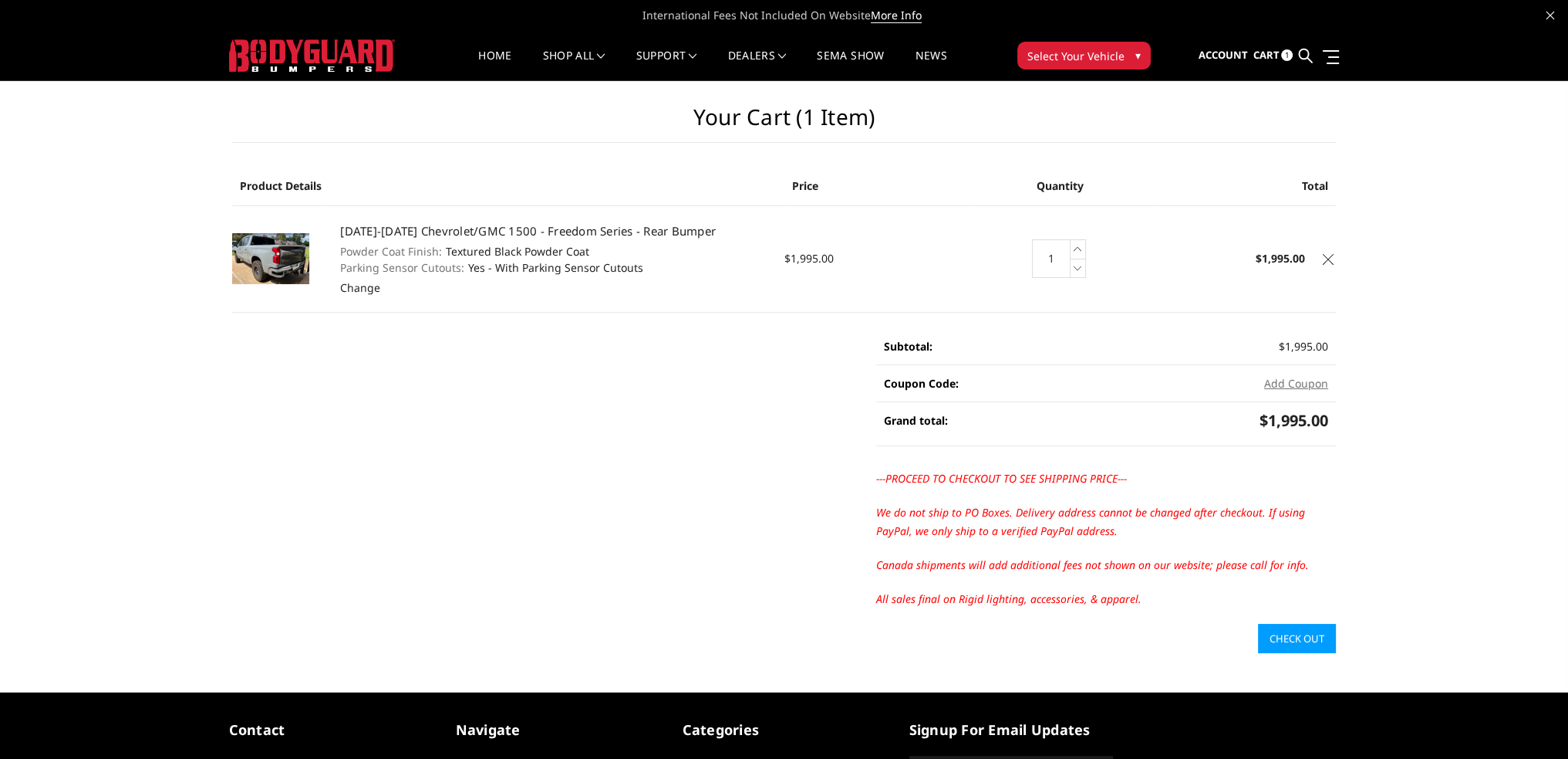
click at [1320, 252] on link at bounding box center [1327, 257] width 15 height 15
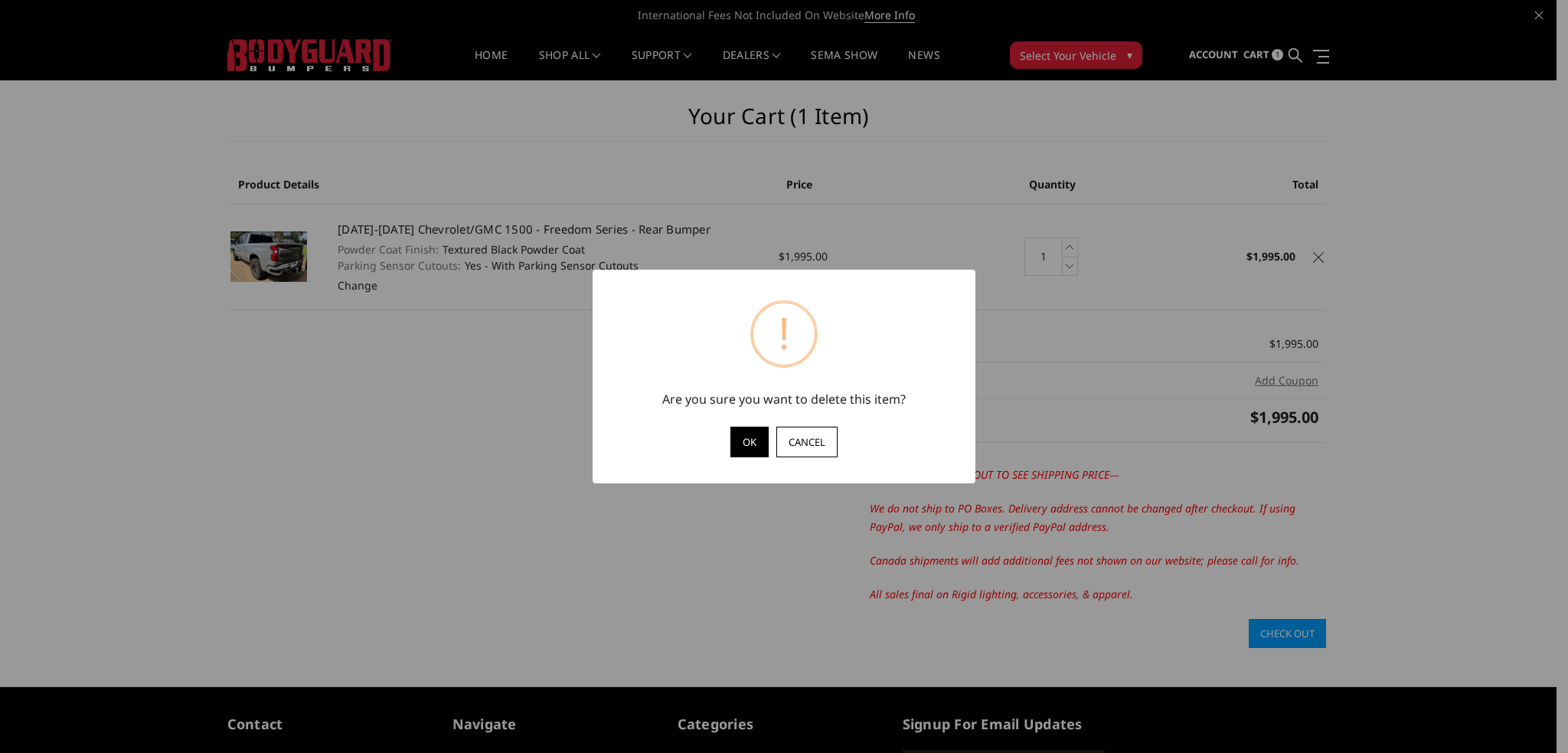
click at [747, 439] on button "OK" at bounding box center [749, 441] width 39 height 31
